Goal: Answer question/provide support: Share knowledge or assist other users

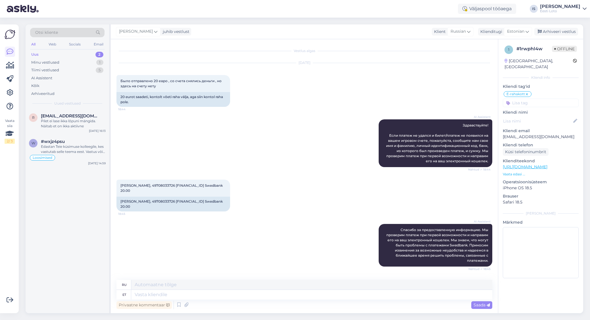
scroll to position [47, 0]
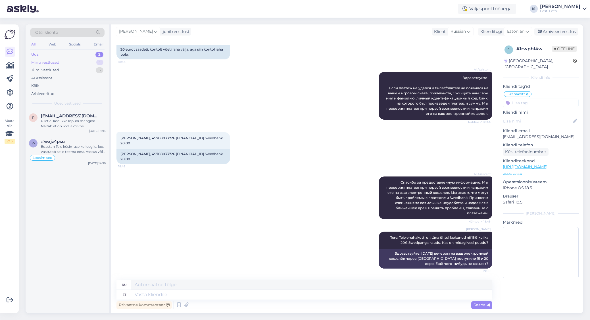
click at [58, 62] on div "Minu vestlused" at bounding box center [45, 63] width 28 height 6
click at [49, 123] on div "Tere. Teie e-rahakotti on täna õhtul laekunud nii 15€ kui ka 20€ Swedpanga kaud…" at bounding box center [73, 123] width 65 height 10
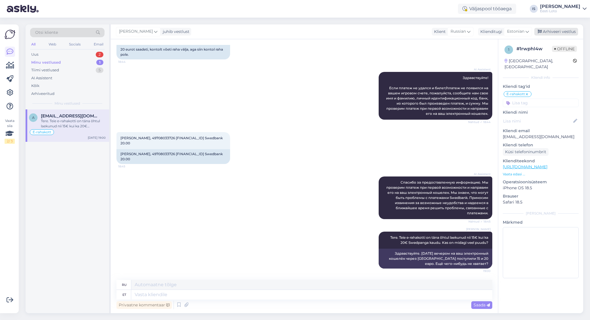
click at [556, 32] on div "Arhiveeri vestlus" at bounding box center [556, 32] width 44 height 8
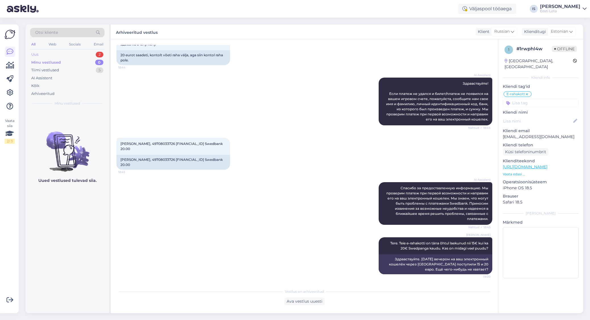
click at [45, 54] on div "Uus 2" at bounding box center [67, 55] width 74 height 8
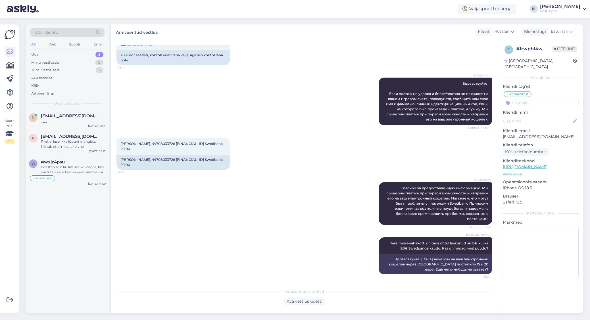
click at [34, 54] on div "Uus" at bounding box center [34, 55] width 7 height 6
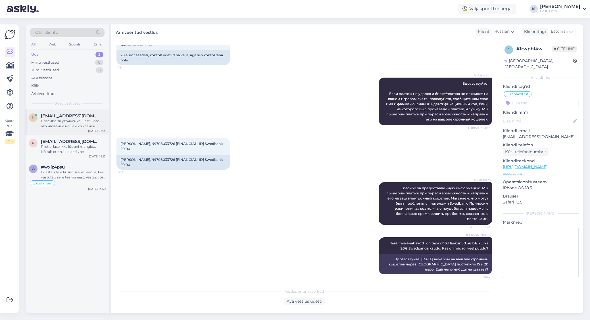
click at [67, 121] on div "Спасибо за уточнение. Eesti Loto — это название нашей компании. Пожалуйста, уто…" at bounding box center [73, 123] width 65 height 10
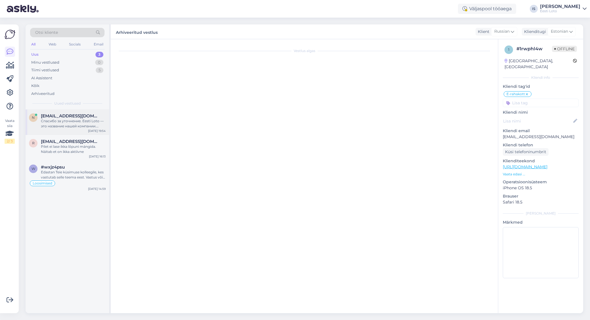
scroll to position [0, 0]
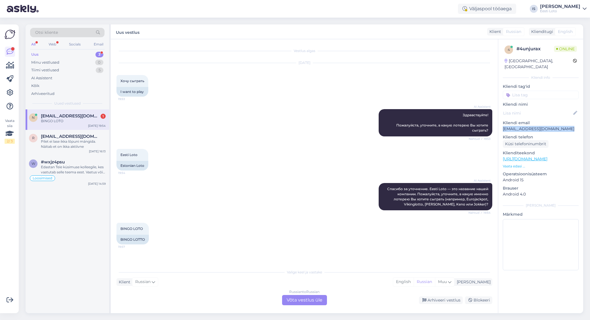
drag, startPoint x: 567, startPoint y: 122, endPoint x: 502, endPoint y: 123, distance: 65.3
click at [502, 123] on div "4 # 4unjurax Online [GEOGRAPHIC_DATA], [GEOGRAPHIC_DATA] Kliendi info Kliendi t…" at bounding box center [540, 158] width 85 height 239
copy p "[EMAIL_ADDRESS][DOMAIN_NAME]"
click at [565, 32] on span "English" at bounding box center [565, 32] width 15 height 6
click at [310, 300] on div "Russian to Russian Võta vestlus üle" at bounding box center [304, 300] width 45 height 10
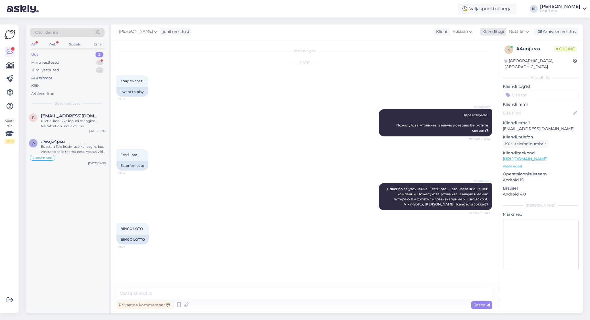
click at [523, 31] on span "Russian" at bounding box center [516, 31] width 15 height 6
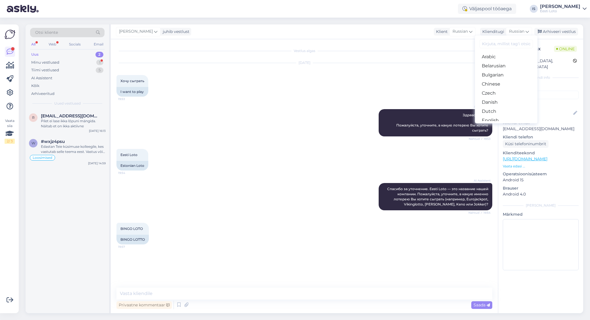
scroll to position [51, 0]
click at [511, 81] on link "Estonian" at bounding box center [506, 78] width 62 height 9
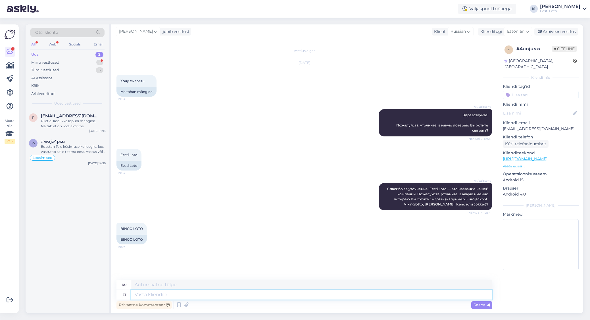
click at [182, 296] on textarea at bounding box center [311, 295] width 361 height 10
type textarea "Väga"
type textarea "Очень"
type textarea "[PERSON_NAME]"
type textarea "Очень хорошо"
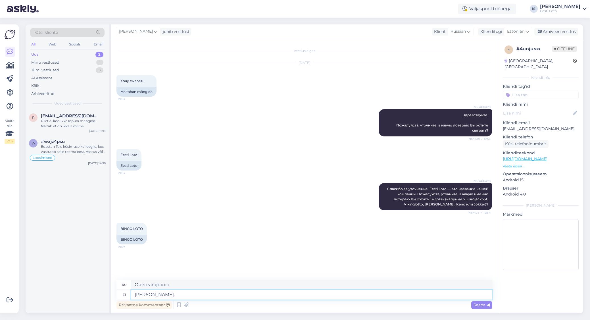
type textarea "[PERSON_NAME]."
type textarea "Очень хорошо."
type textarea "[PERSON_NAME]. Oste"
type textarea "Очень мило. Купить."
type textarea "[PERSON_NAME]. Oste palun"
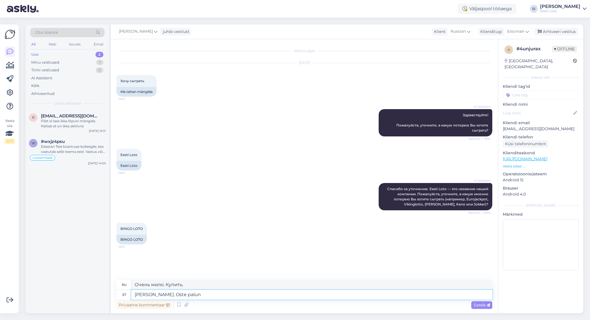
type textarea "Очень мило. Купите, пожалуйста."
type textarea "[PERSON_NAME]. Oste palun Bingo"
type textarea "Очень мило. Пожалуйста, купите [PERSON_NAME]."
type textarea "[PERSON_NAME]. Oste palun Bingo loto"
type textarea "Очень мило. Пожалуйста, купите лотерею «Бинго»."
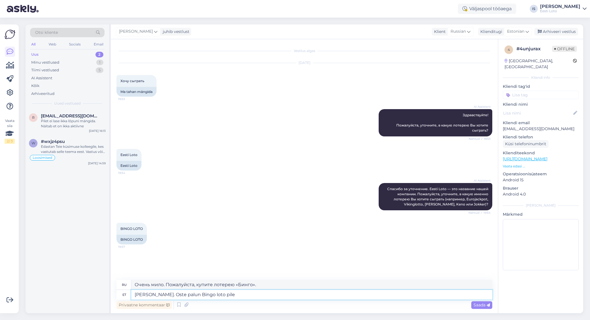
type textarea "[PERSON_NAME]. Oste palun Bingo loto pilet"
type textarea "Очень мило. Пожалуйста, купите лотерейный билет «Бинго»."
type textarea "[PERSON_NAME]. Oste palun Bingo loto pilet, k"
type textarea "Очень мило. Пожалуйста, купите лотерейный билет бинго."
type textarea "[PERSON_NAME]. Oste palun Bingo loto pilet, ka"
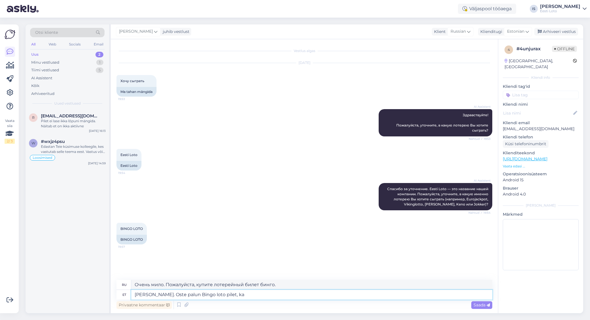
type textarea "Очень мило. Купите, пожалуйста, ещё и лотерейный билет бинго."
type textarea "[PERSON_NAME]. Oste palun Bingo loto pilet, kas"
type textarea "Очень мило. Купите, пожалуйста, лотерейный билет бинго."
type textarea "[PERSON_NAME]. Oste palun Bingo loto pilet, kas meie k"
type textarea "Очень мило. [PERSON_NAME], пожалуйста, лотерейный билет бинго, ладно?"
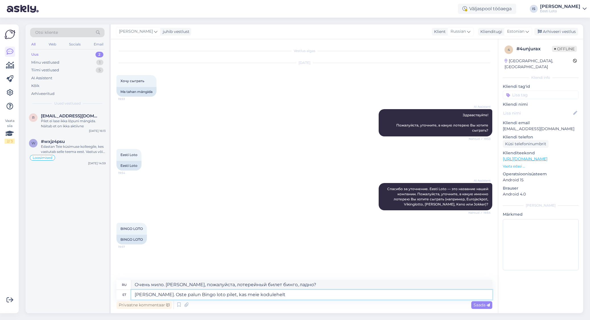
type textarea "[PERSON_NAME]. Oste palun Bingo loto pilet, kas meie kodulehelt v"
type textarea "Очень приятно. Пожалуйста, купите лотерейный билет бинго на нашем сайте."
type textarea "[PERSON_NAME]. Oste palun Bingo loto pilet, kas meie kodulehelt või"
type textarea "Очень приятно. Пожалуйста, купите лотерейный билет бинго на нашем сайте или"
type textarea "[PERSON_NAME]. Oste palun Bingo loto pilet, kas meie kodulehelt või kaupluse"
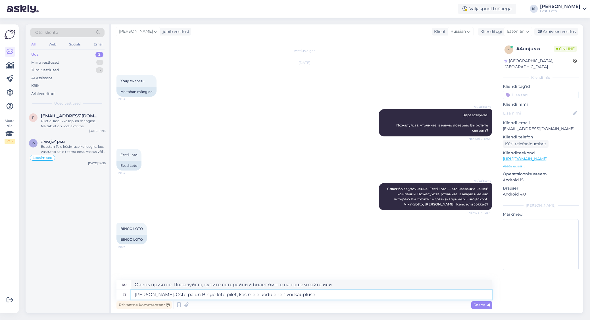
type textarea "Очень приятно. Пожалуйста, купите лотерейный билет бинго на нашем сайте или в м…"
type textarea "[PERSON_NAME]. Oste palun Bingo loto pilet, kas meie kodulehelt või kauplusest"
type textarea "Очень приятно. Купите, пожалуйста, лотерейный билет бинго на нашем сайте или в …"
type textarea "[PERSON_NAME]. Oste palun Bingo loto pilet, kas meie kodulehelt või kauplusest …"
type textarea "Очень приятно. Пожалуйста, купите лотерейный билет бинго на нашем сайте или в т…"
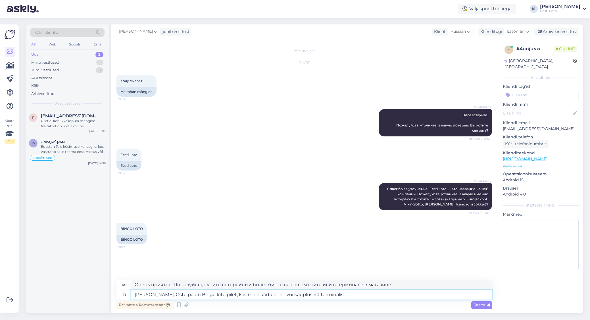
click at [271, 295] on textarea "[PERSON_NAME]. Oste palun Bingo loto pilet, kas meie kodulehelt või kauplusest …" at bounding box center [311, 295] width 361 height 10
paste textarea "[URL][DOMAIN_NAME]"
type textarea "[PERSON_NAME]. Oste palun Bingo loto pilet, kas meie kodulehelt [URL][DOMAIN_NA…"
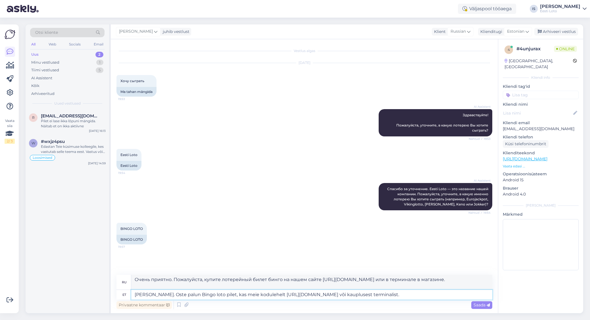
type textarea "Очень приятно. Пожалуйста, купите лотерейный билет бинго на нашем сайте [URL][D…"
type textarea "[PERSON_NAME]. Oste palun Bingo loto pilet, kas meie kodulehelt [URL][DOMAIN_NA…"
click at [478, 304] on span "Saada" at bounding box center [481, 304] width 16 height 5
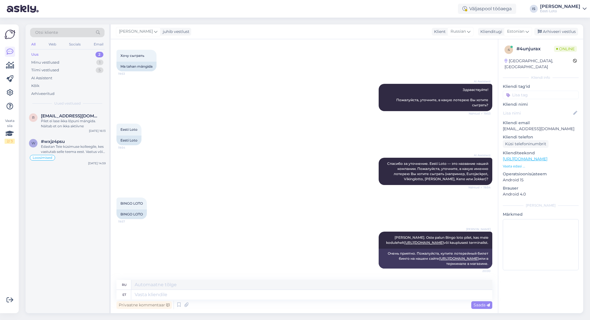
scroll to position [33, 0]
click at [554, 91] on input at bounding box center [541, 95] width 76 height 9
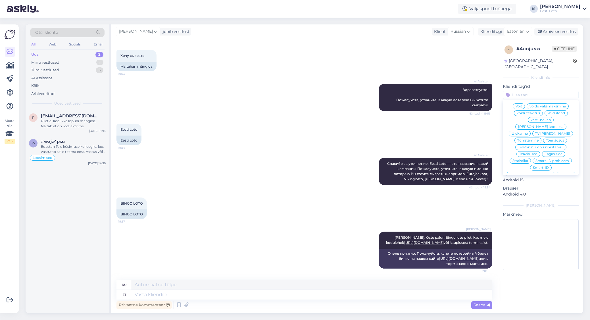
scroll to position [0, 0]
click at [276, 225] on div "[PERSON_NAME] [PERSON_NAME]. Oste palun Bingo loto pilet, kas meie kodulehelt […" at bounding box center [304, 249] width 376 height 49
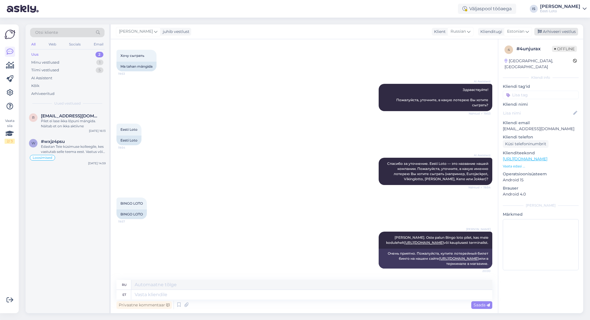
click at [571, 34] on div "Arhiveeri vestlus" at bounding box center [556, 32] width 44 height 8
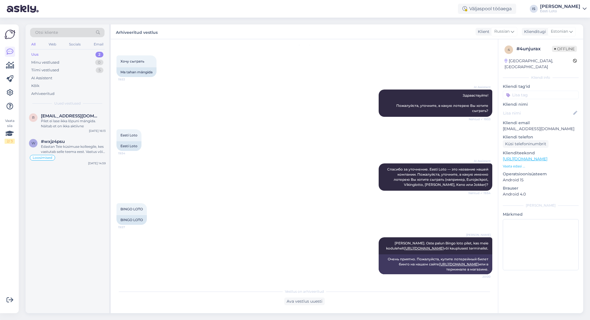
click at [36, 54] on div "Uus" at bounding box center [34, 55] width 7 height 6
click at [70, 125] on div "Pilet ei lase ikka lõpuni mängida. Näitab et on ikka aktiivne" at bounding box center [73, 123] width 65 height 10
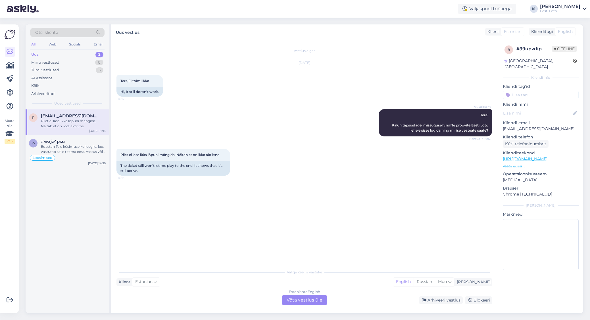
scroll to position [0, 0]
click at [68, 152] on div "Edastan Teie küsimuse kolleegile, kes vastutab selle teema eest. Vastus võib [P…" at bounding box center [73, 149] width 65 height 10
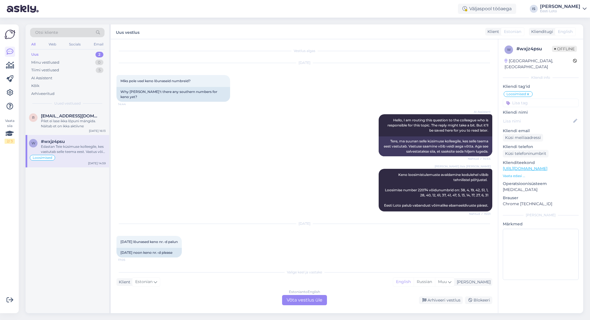
scroll to position [1246, 0]
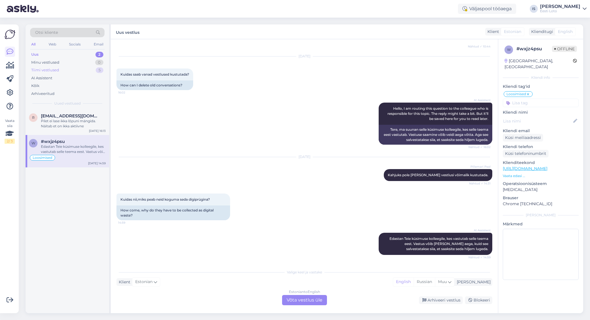
click at [41, 68] on div "Tiimi vestlused" at bounding box center [45, 70] width 28 height 6
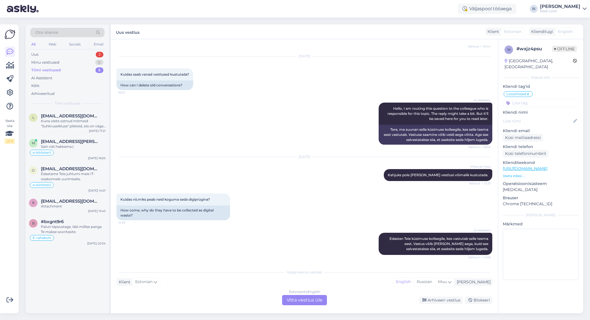
click at [41, 68] on div "Tiimi vestlused" at bounding box center [46, 70] width 30 height 6
click at [68, 124] on div "Kuna olete ostnud mitmeid "Suhkruseikluse" pileteid, siis on väga keeruline IT-…" at bounding box center [73, 123] width 65 height 10
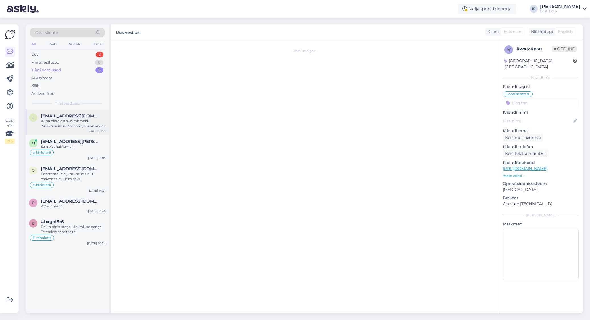
scroll to position [715, 0]
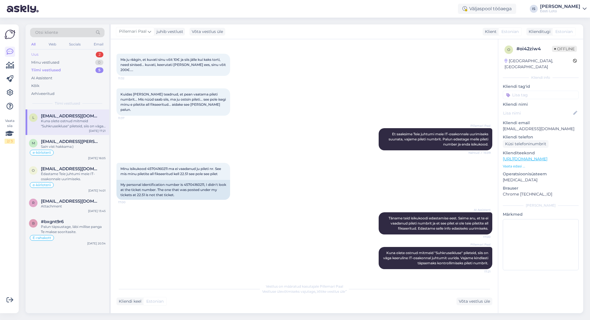
click at [56, 55] on div "Uus 2" at bounding box center [67, 55] width 74 height 8
